Goal: Task Accomplishment & Management: Manage account settings

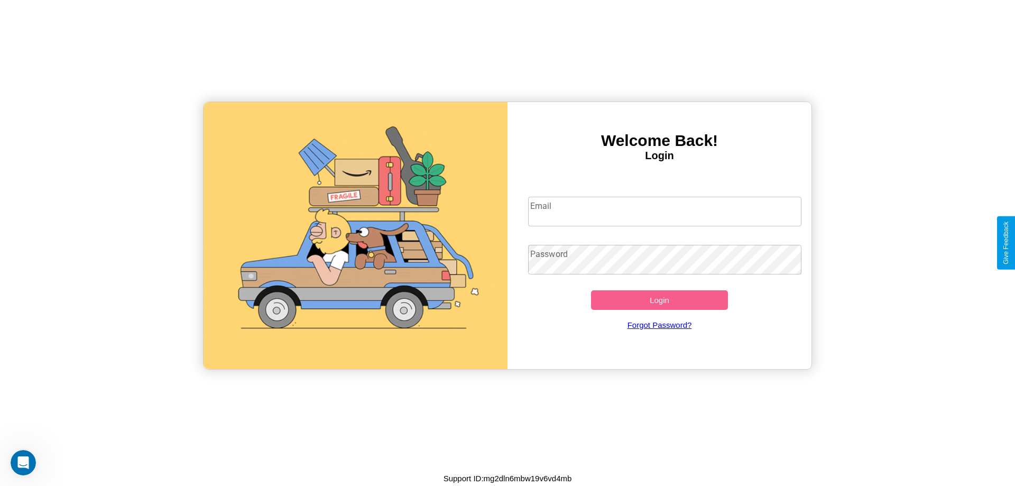
click at [665, 211] on input "Email" at bounding box center [665, 212] width 274 height 30
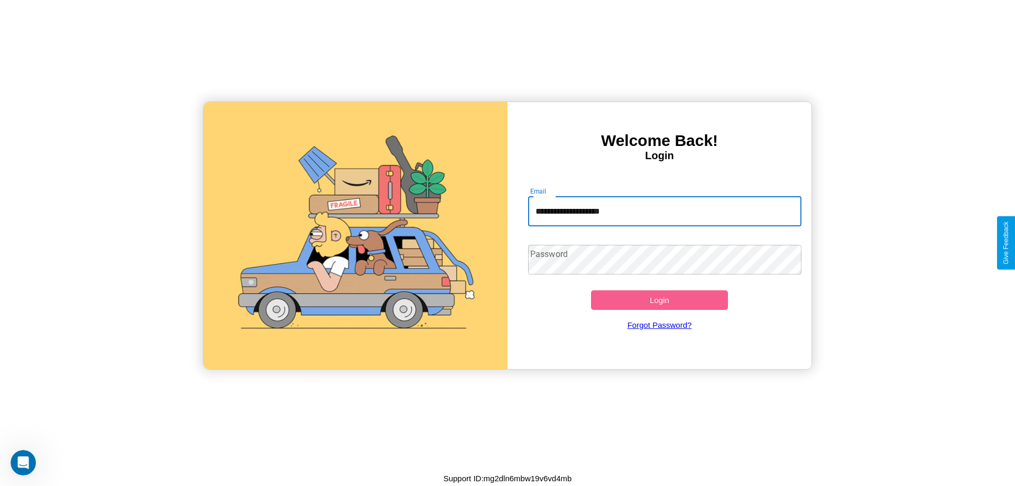
type input "**********"
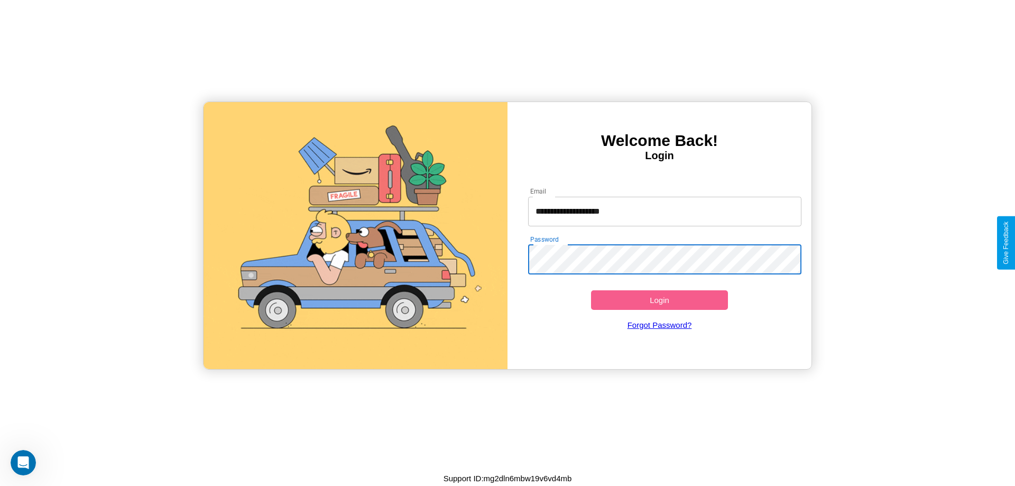
click at [659, 300] on button "Login" at bounding box center [659, 300] width 137 height 20
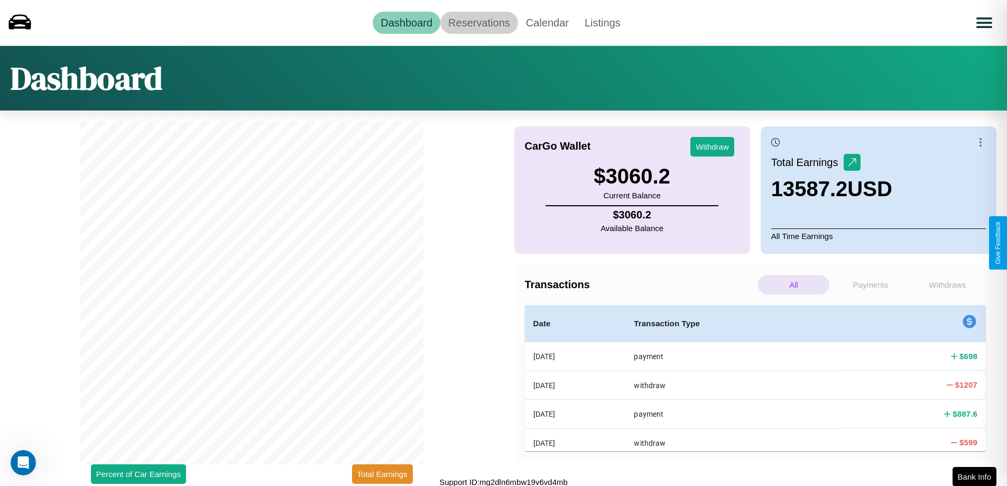
click at [479, 22] on link "Reservations" at bounding box center [479, 23] width 78 height 22
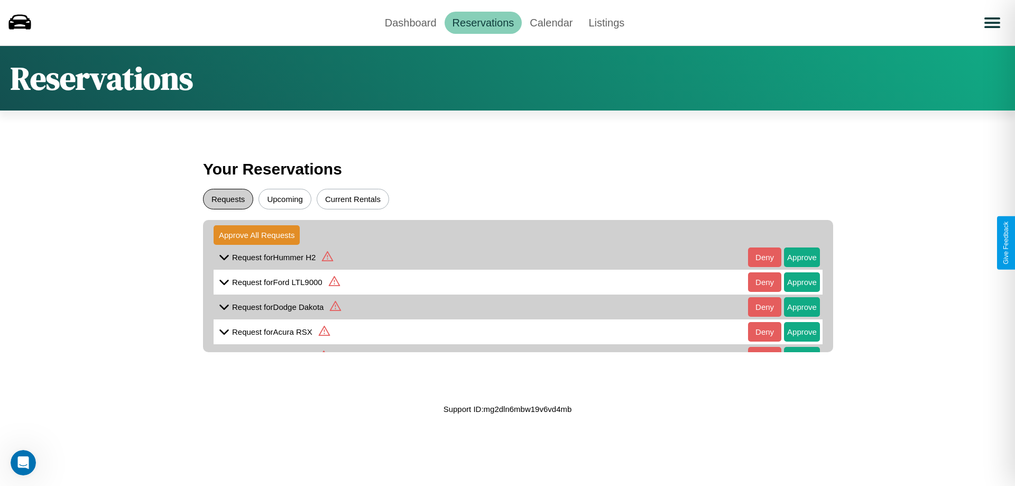
click at [228, 199] on button "Requests" at bounding box center [228, 199] width 50 height 21
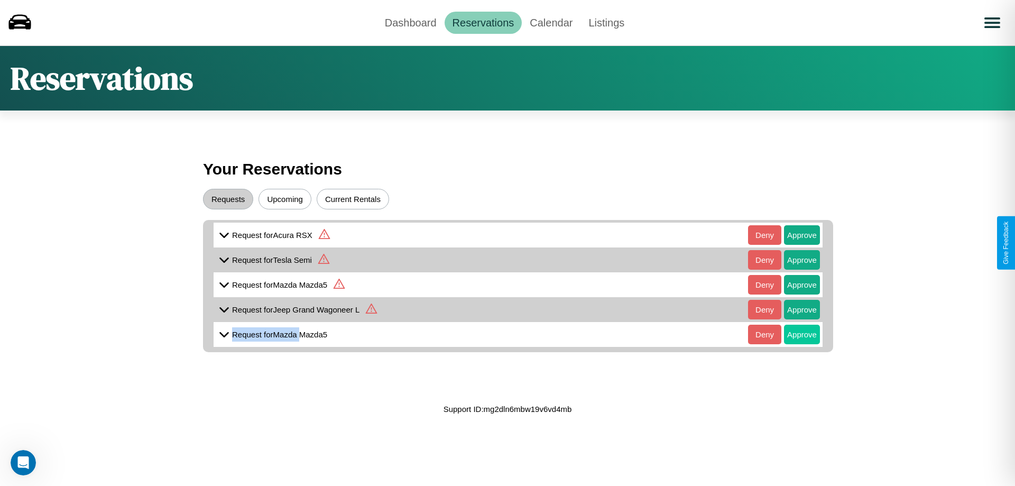
click at [794, 326] on button "Approve" at bounding box center [802, 335] width 36 height 20
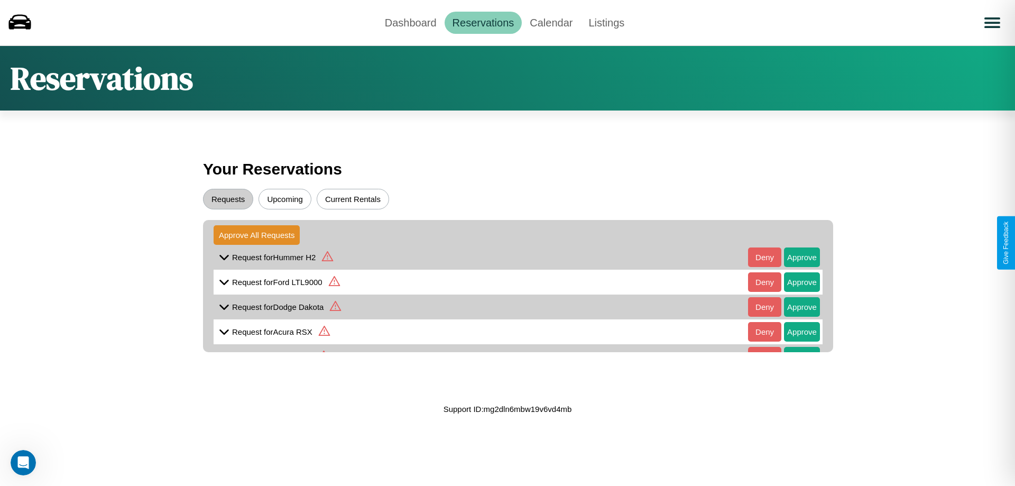
click at [224, 332] on icon at bounding box center [224, 332] width 16 height 16
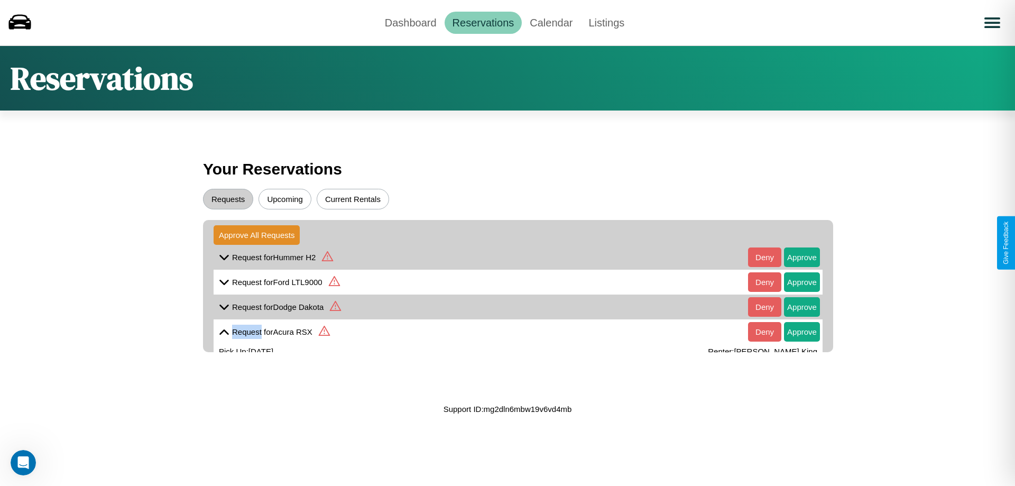
scroll to position [63, 0]
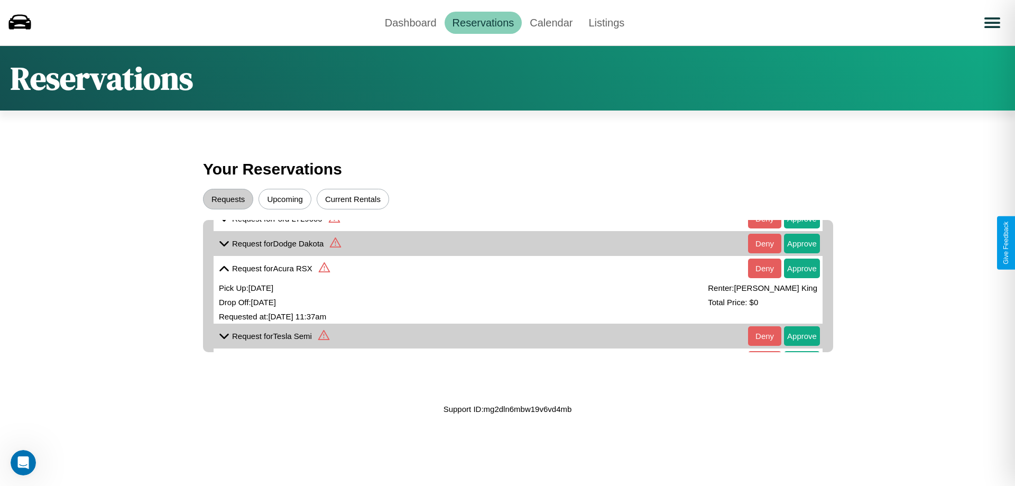
click at [224, 336] on icon at bounding box center [224, 336] width 16 height 16
click at [224, 243] on icon at bounding box center [224, 244] width 16 height 16
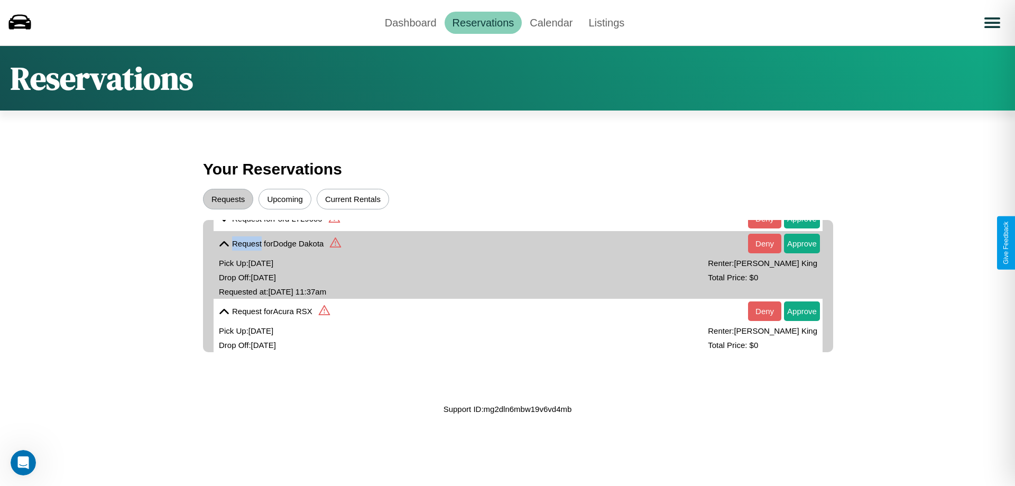
scroll to position [174, 0]
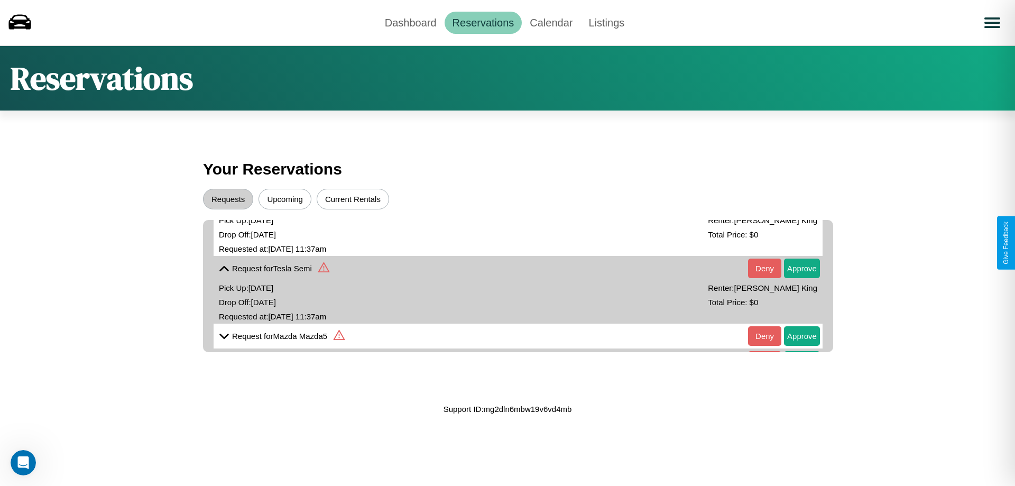
click at [224, 336] on icon at bounding box center [224, 336] width 16 height 16
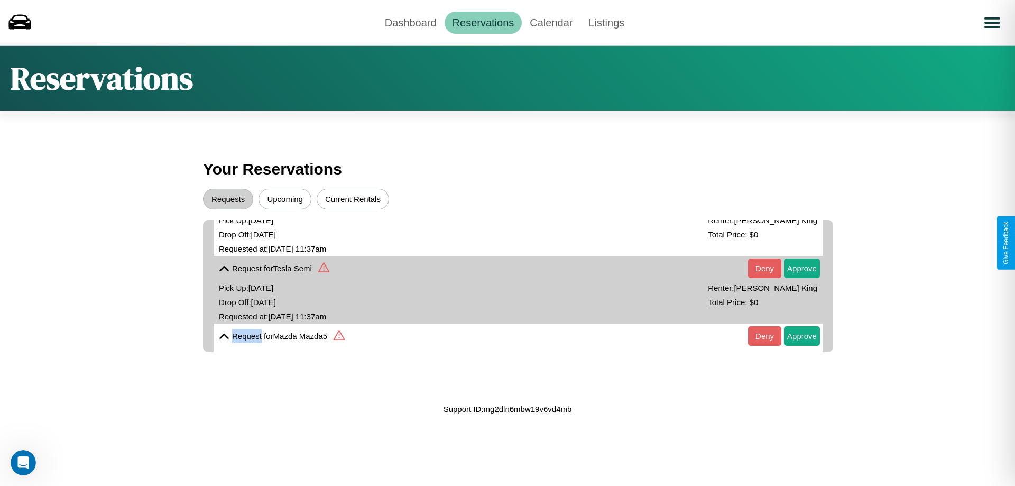
scroll to position [0, 0]
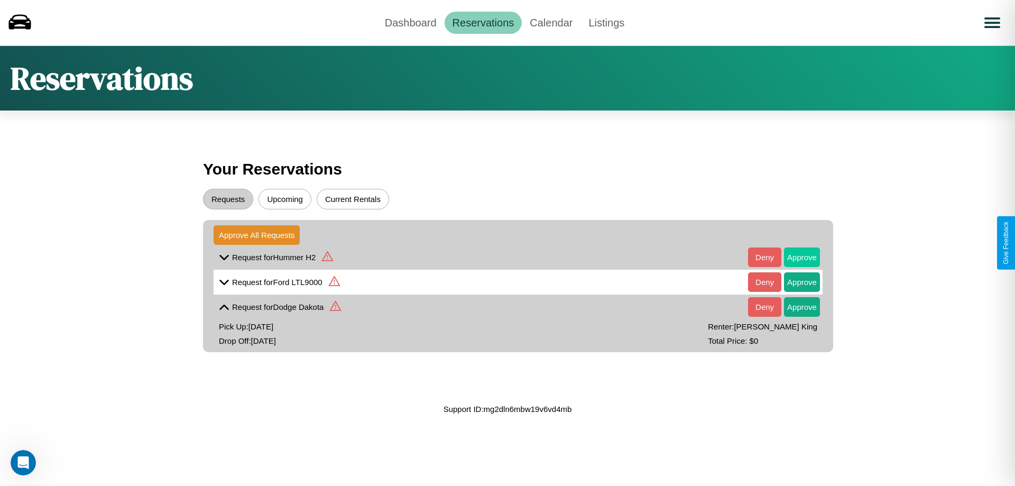
click at [794, 257] on button "Approve" at bounding box center [802, 257] width 36 height 20
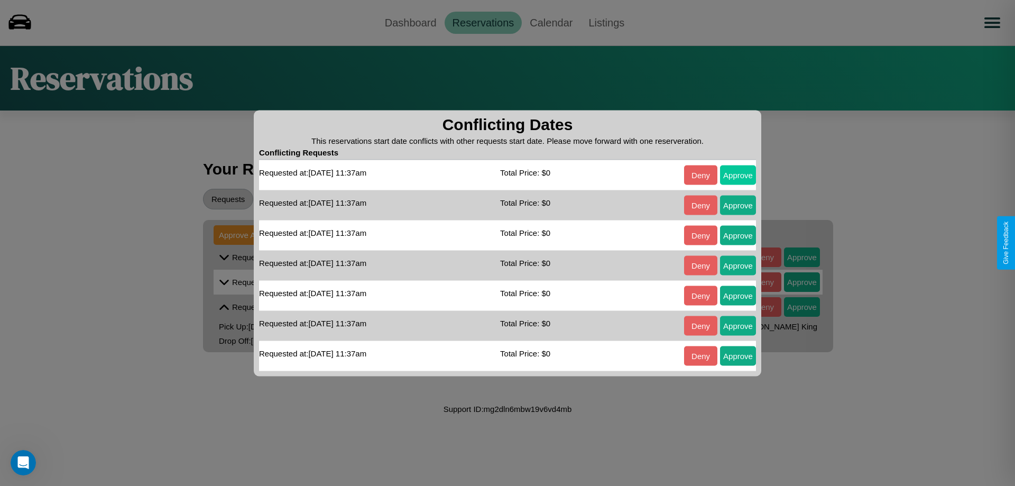
click at [738, 174] on button "Approve" at bounding box center [738, 175] width 36 height 20
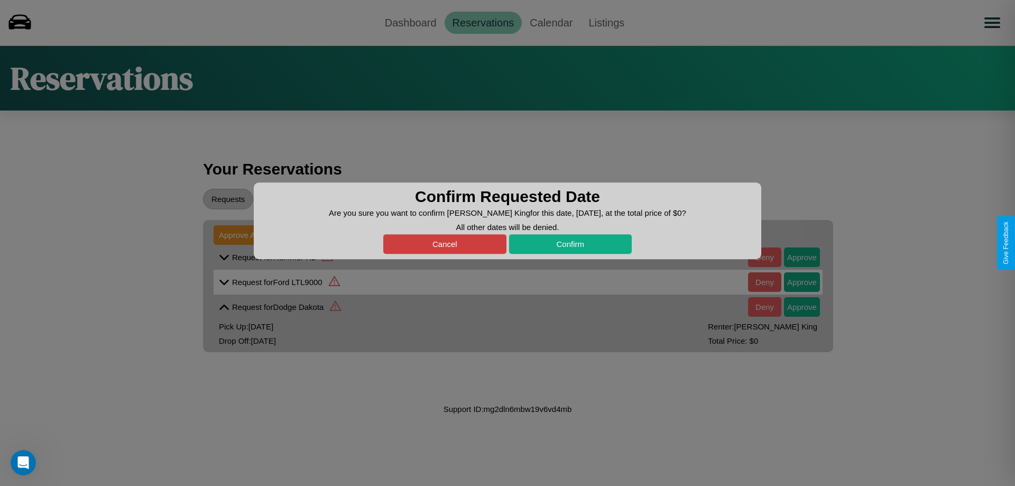
click at [445, 244] on button "Cancel" at bounding box center [444, 244] width 123 height 20
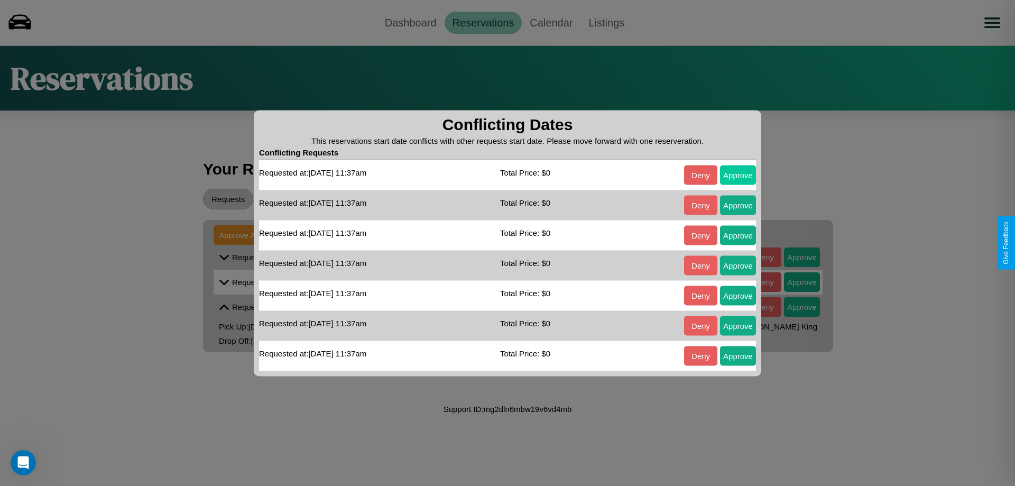
click at [738, 174] on button "Approve" at bounding box center [738, 175] width 36 height 20
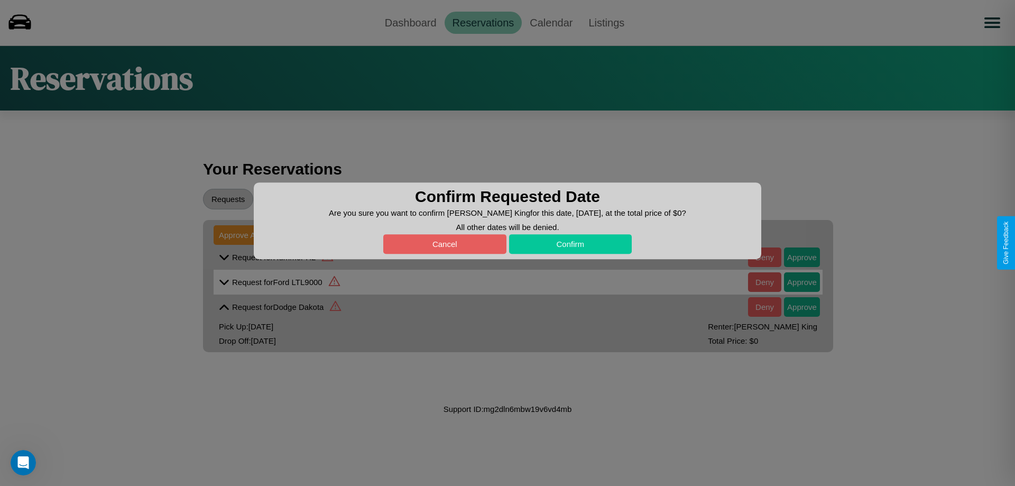
click at [570, 244] on button "Confirm" at bounding box center [570, 244] width 123 height 20
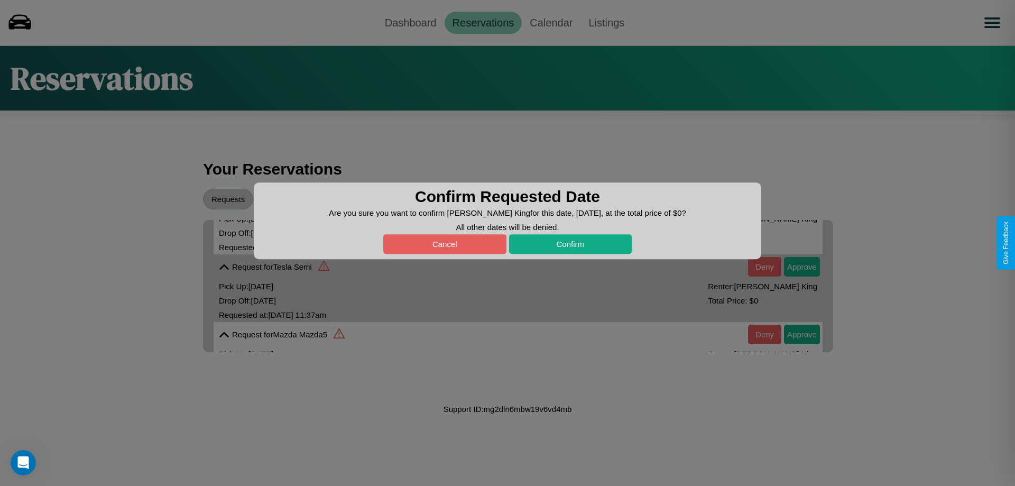
click at [794, 334] on div at bounding box center [507, 243] width 1015 height 486
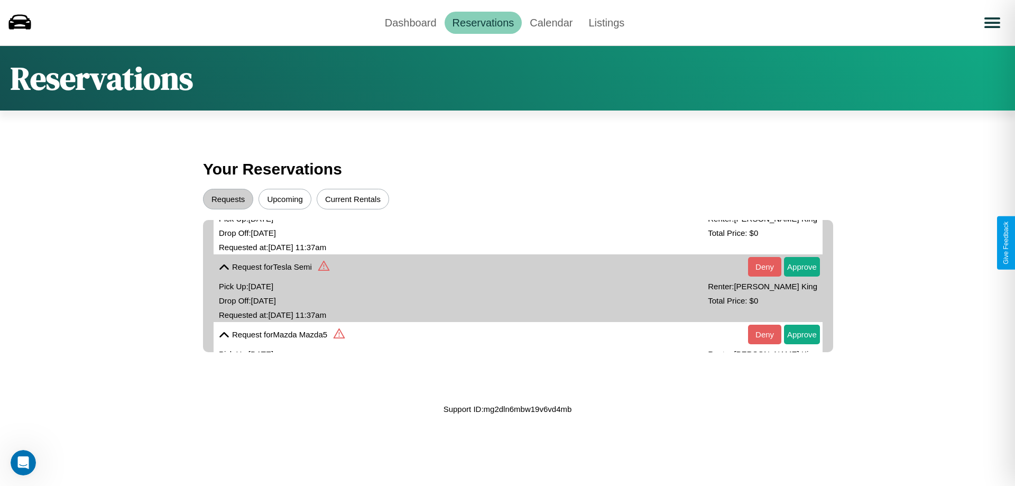
scroll to position [0, 0]
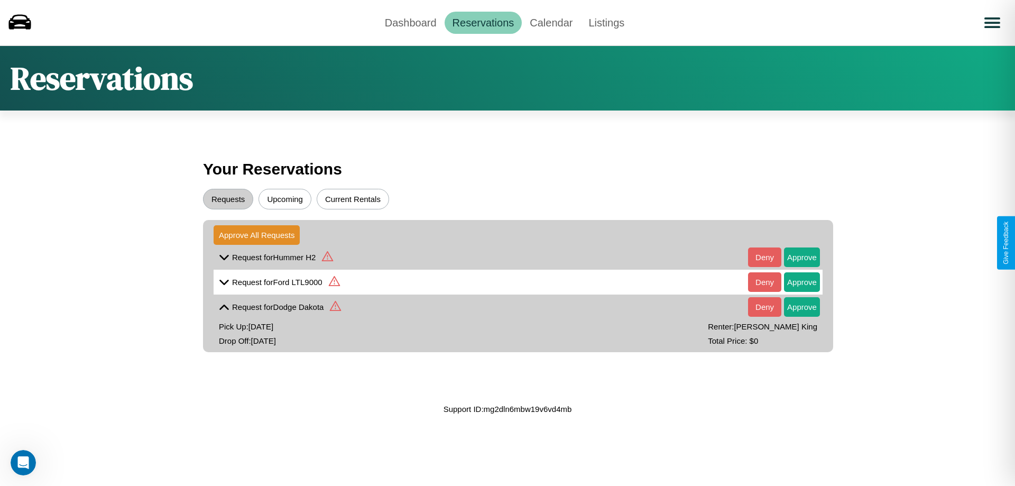
click at [508, 78] on div "Reservations" at bounding box center [507, 77] width 1015 height 65
click at [224, 257] on icon at bounding box center [224, 258] width 16 height 16
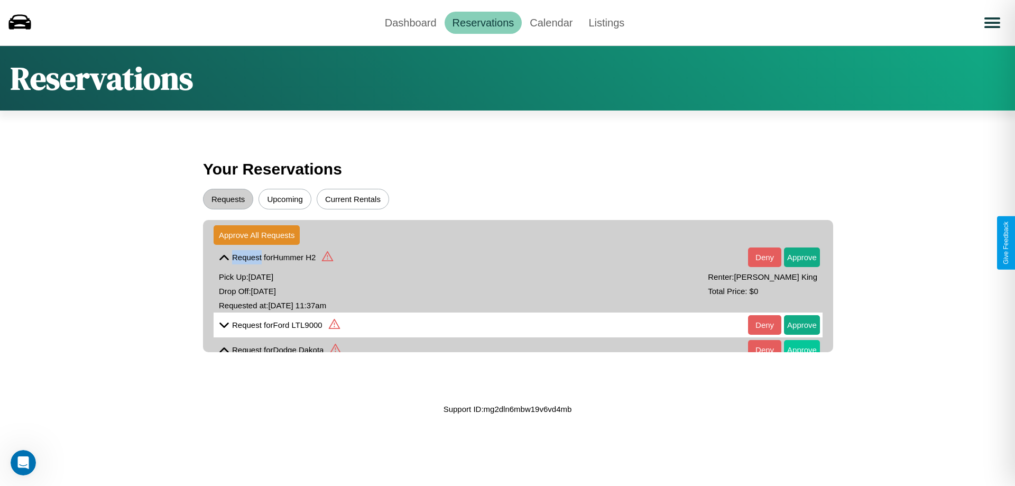
scroll to position [15, 0]
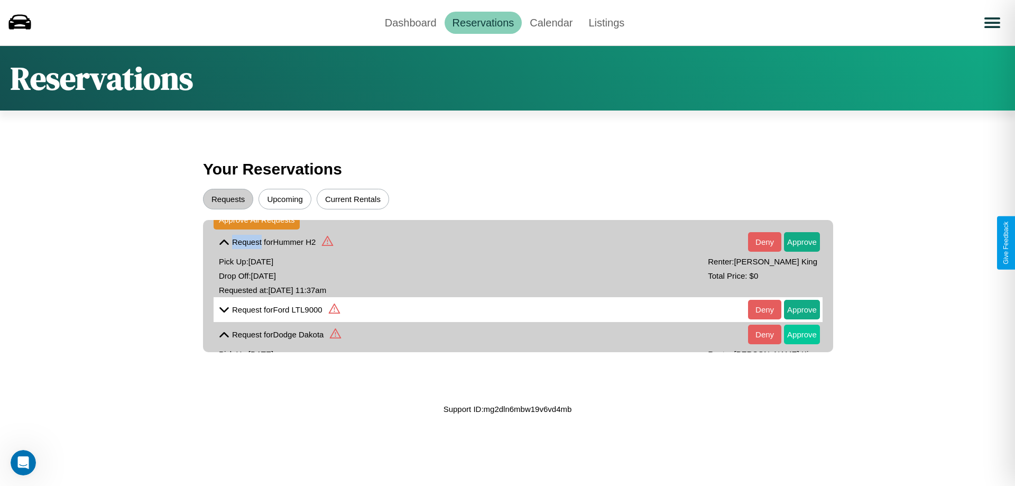
click at [794, 334] on button "Approve" at bounding box center [802, 335] width 36 height 20
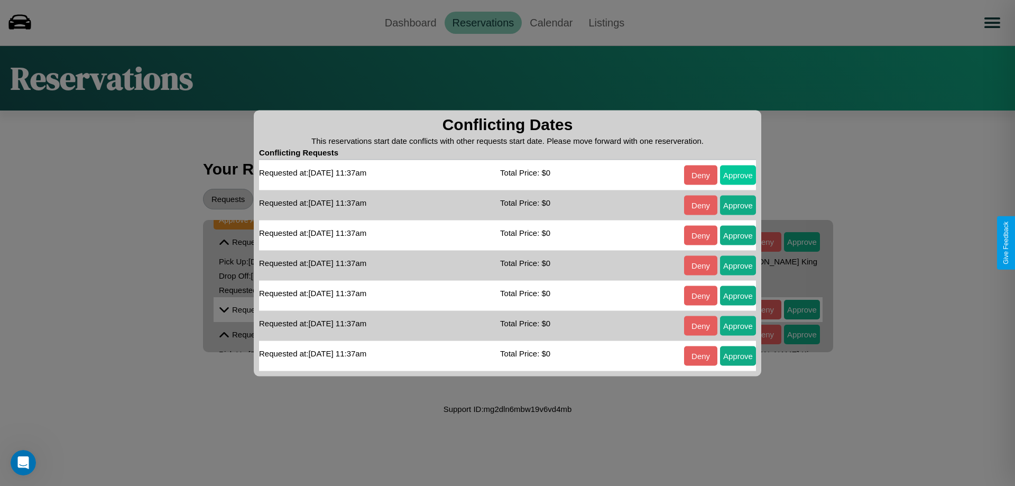
click at [738, 174] on button "Approve" at bounding box center [738, 175] width 36 height 20
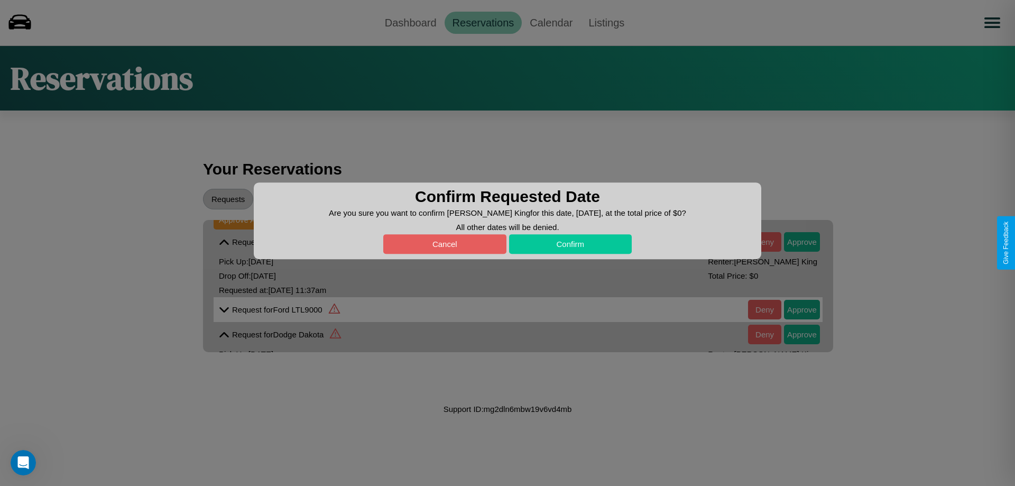
click at [570, 244] on button "Confirm" at bounding box center [570, 244] width 123 height 20
click at [794, 242] on div at bounding box center [507, 243] width 1015 height 486
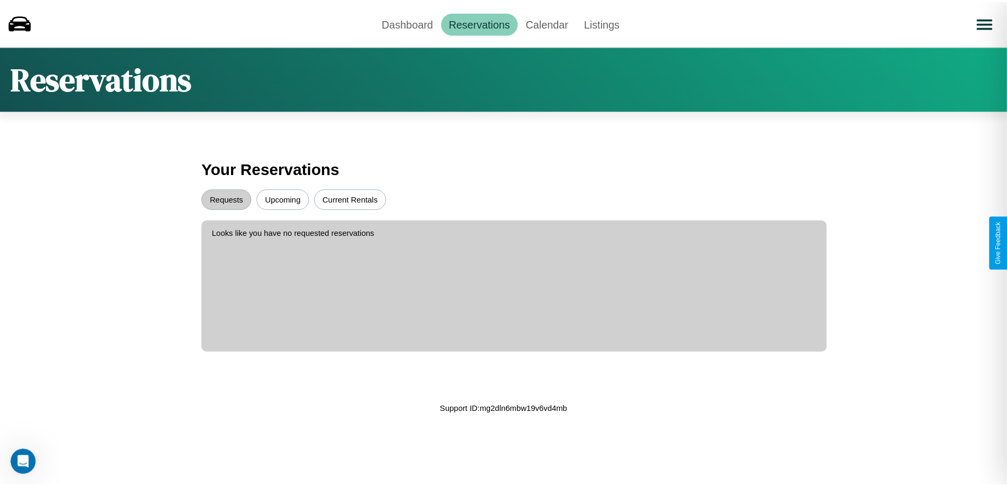
scroll to position [0, 0]
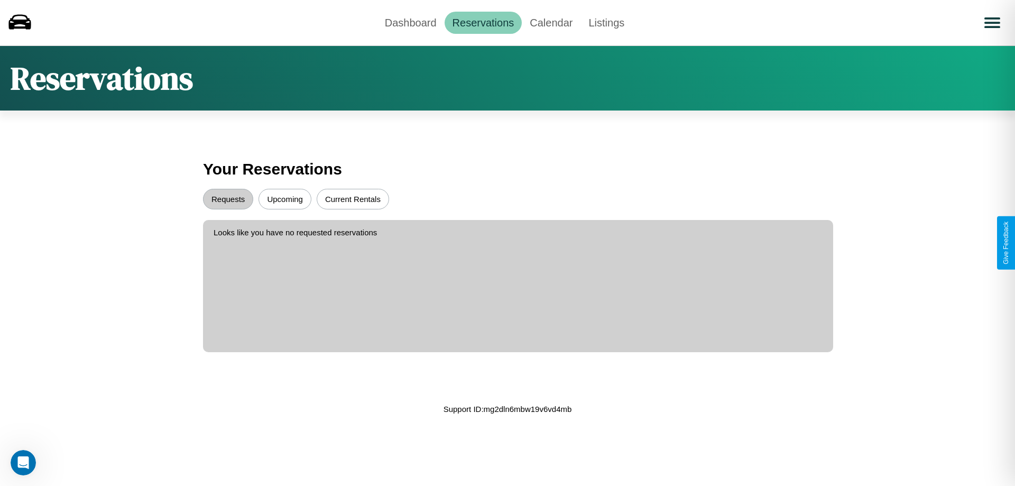
click at [508, 78] on div "Reservations" at bounding box center [507, 77] width 1015 height 65
click at [285, 199] on button "Upcoming" at bounding box center [285, 199] width 53 height 21
click at [551, 22] on link "Calendar" at bounding box center [551, 23] width 59 height 22
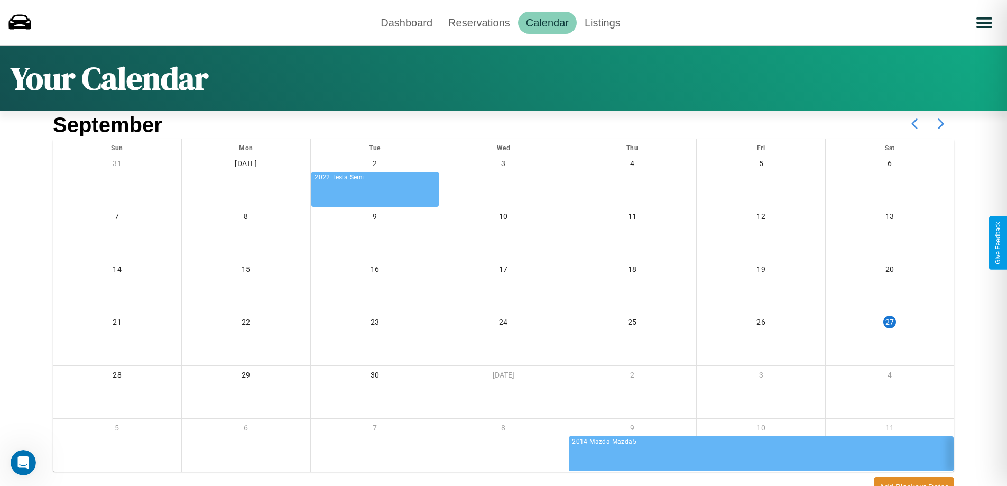
click at [941, 124] on icon at bounding box center [941, 124] width 26 height 26
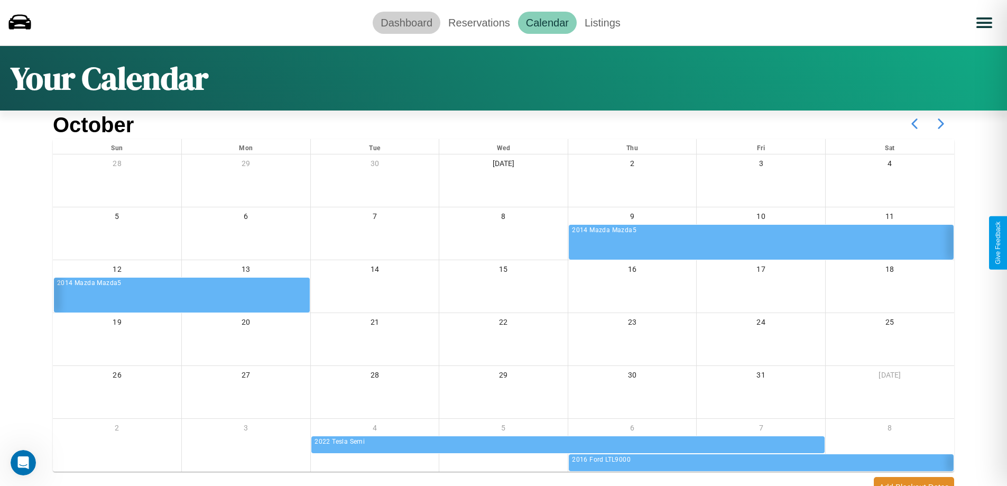
click at [407, 22] on link "Dashboard" at bounding box center [407, 23] width 68 height 22
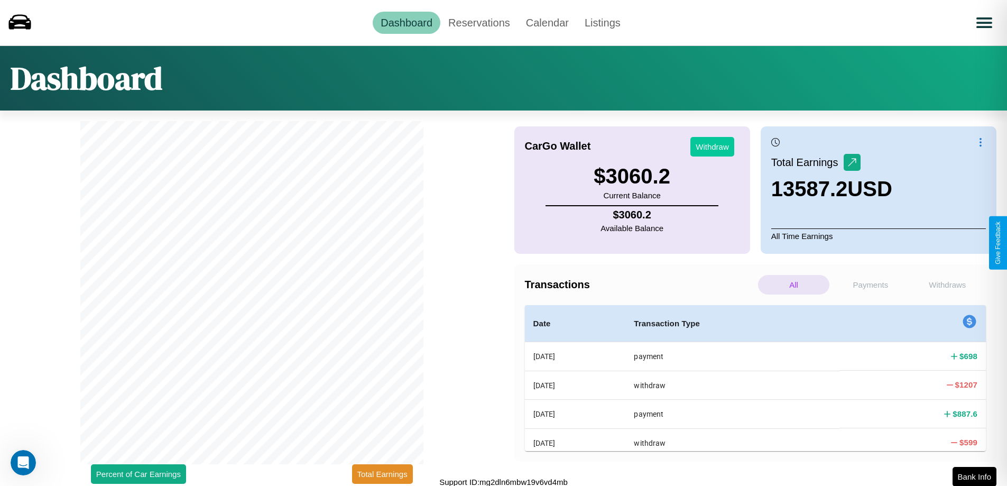
click at [712, 146] on button "Withdraw" at bounding box center [712, 147] width 44 height 20
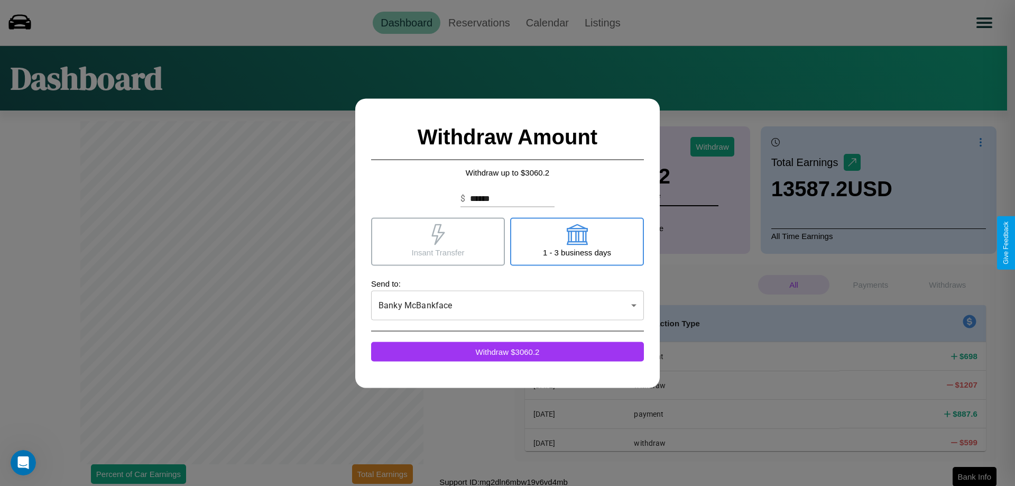
click at [438, 241] on icon at bounding box center [437, 234] width 13 height 21
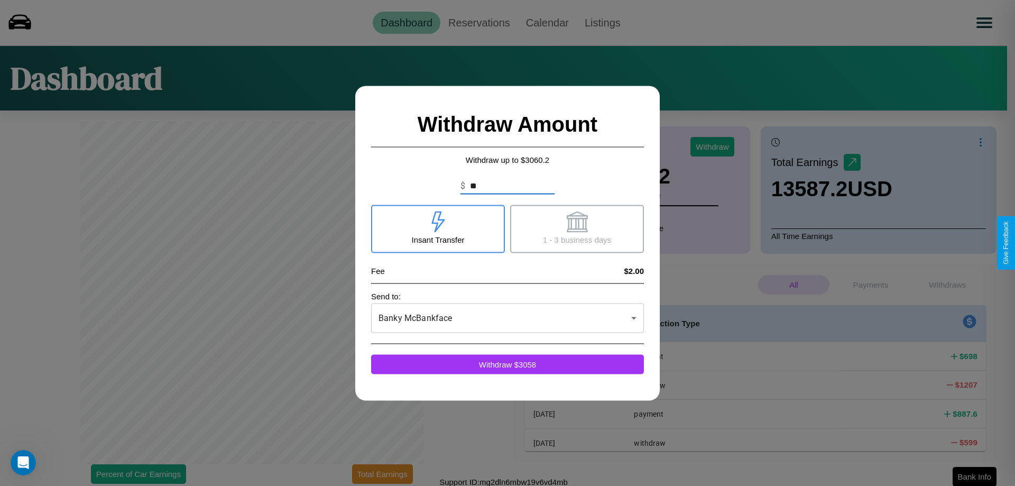
type input "*"
type input "**"
click at [577, 228] on icon at bounding box center [576, 221] width 21 height 21
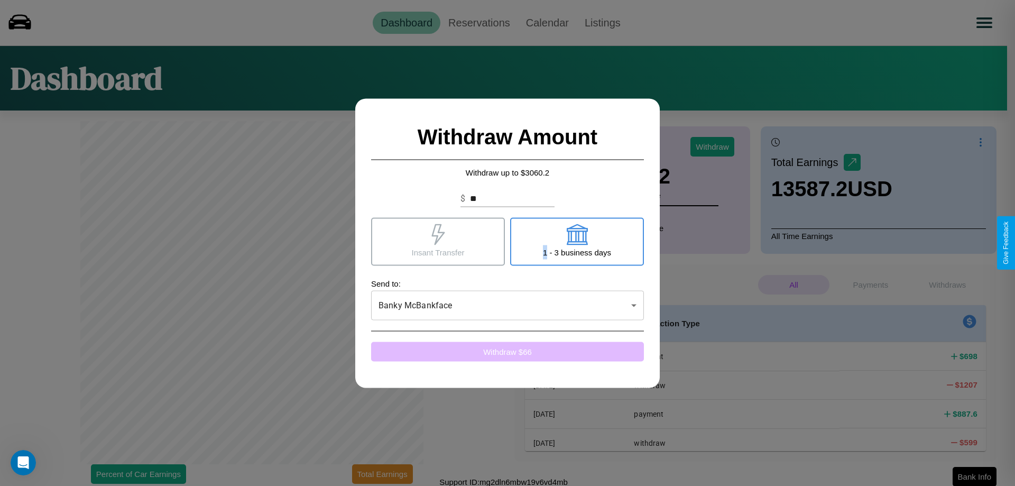
click at [508, 351] on button "Withdraw $ 66" at bounding box center [507, 352] width 273 height 20
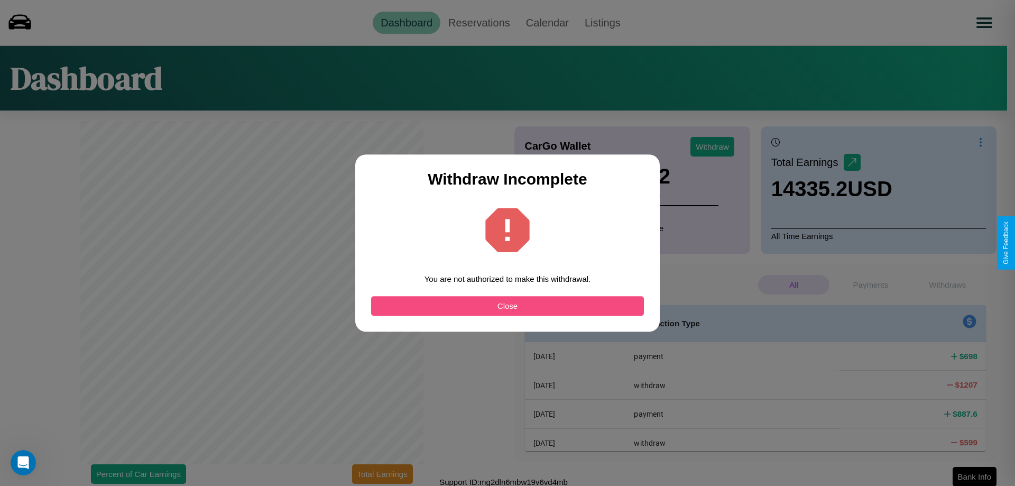
click at [508, 306] on button "Close" at bounding box center [507, 306] width 273 height 20
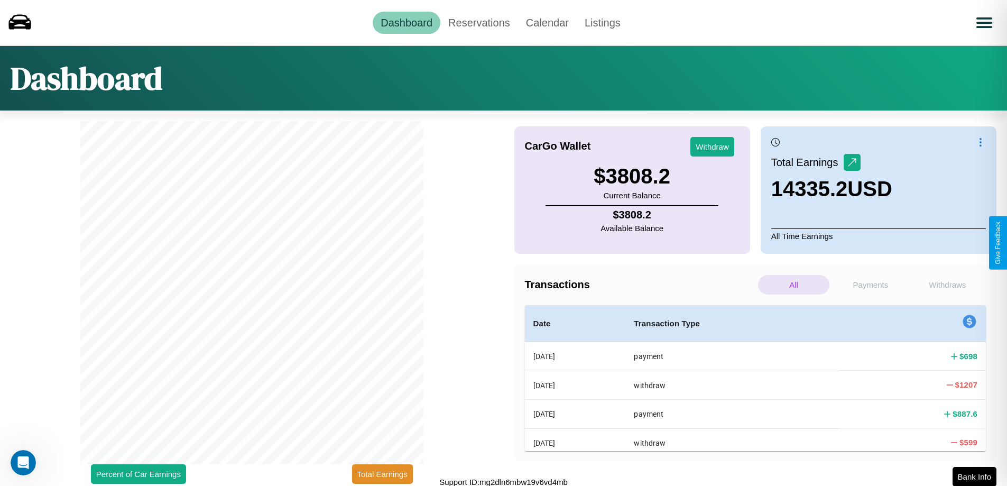
scroll to position [3, 0]
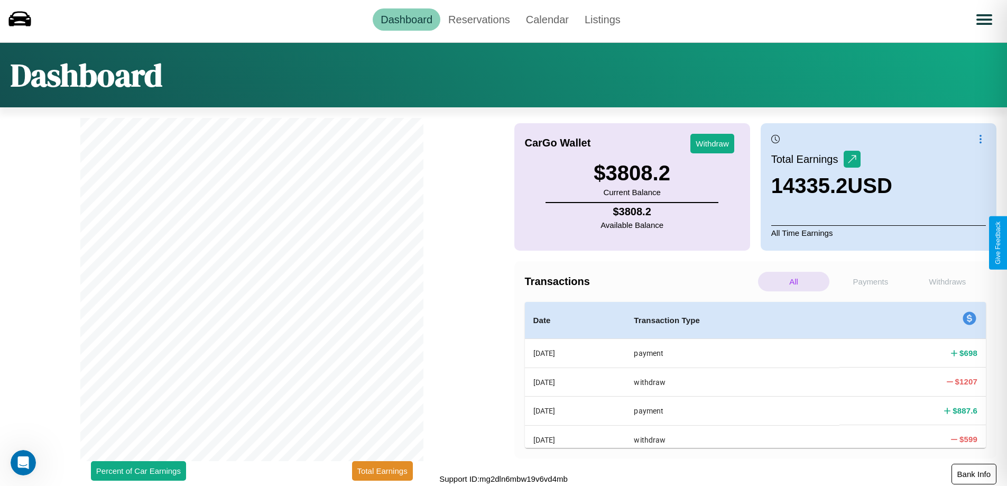
click at [974, 474] on button "Bank Info" at bounding box center [974, 474] width 45 height 21
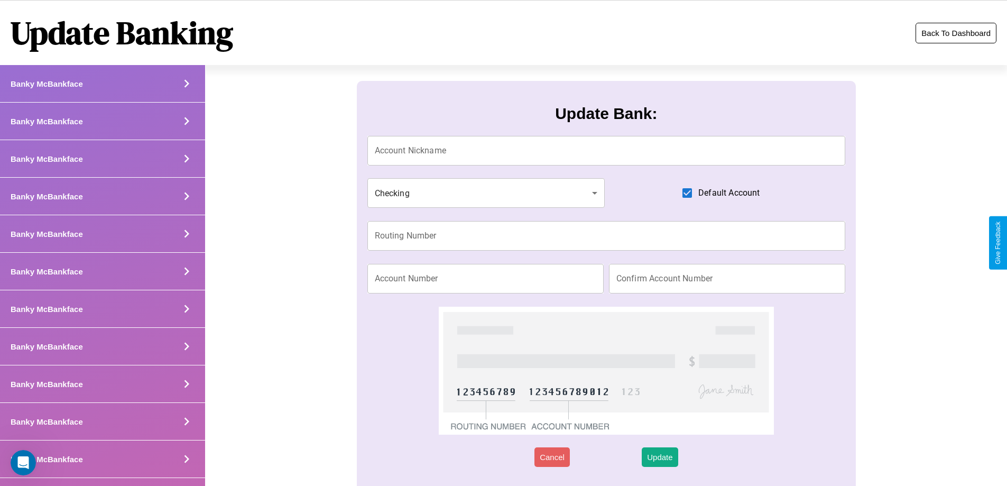
click at [956, 33] on button "Back To Dashboard" at bounding box center [956, 33] width 81 height 21
